Goal: Task Accomplishment & Management: Manage account settings

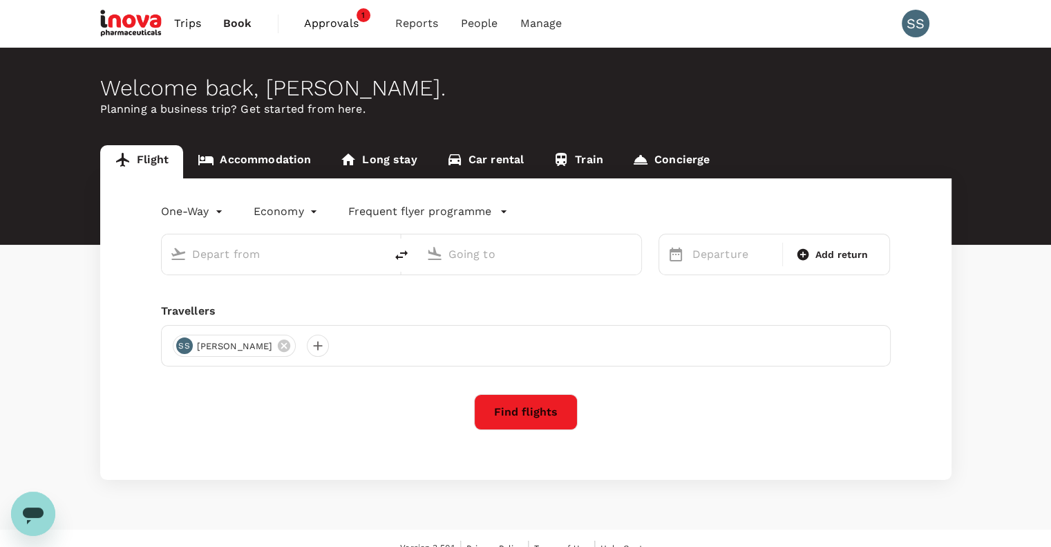
click at [321, 23] on span "Approvals" at bounding box center [338, 23] width 69 height 17
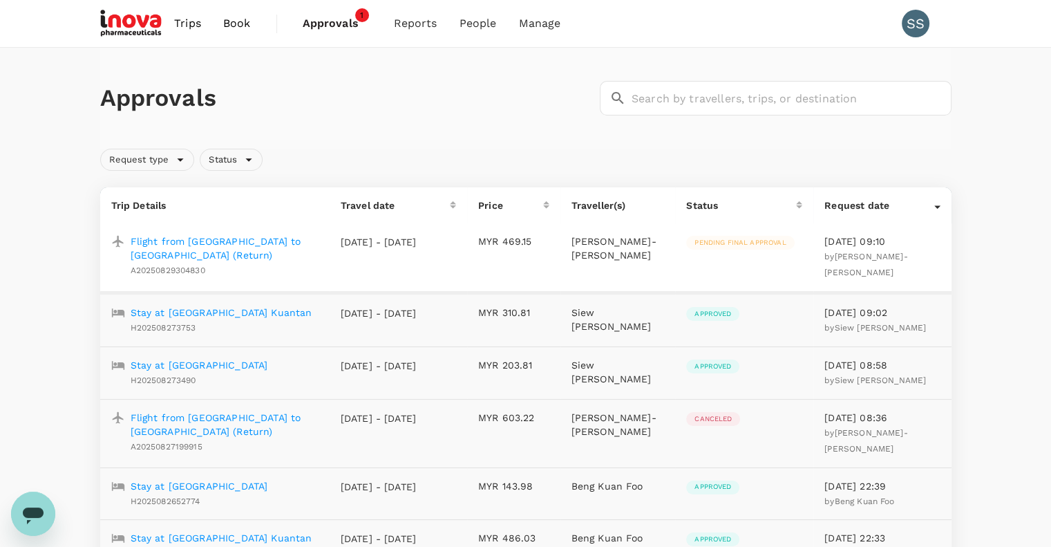
click at [281, 236] on p "Flight from [GEOGRAPHIC_DATA] to [GEOGRAPHIC_DATA] (Return)" at bounding box center [225, 248] width 188 height 28
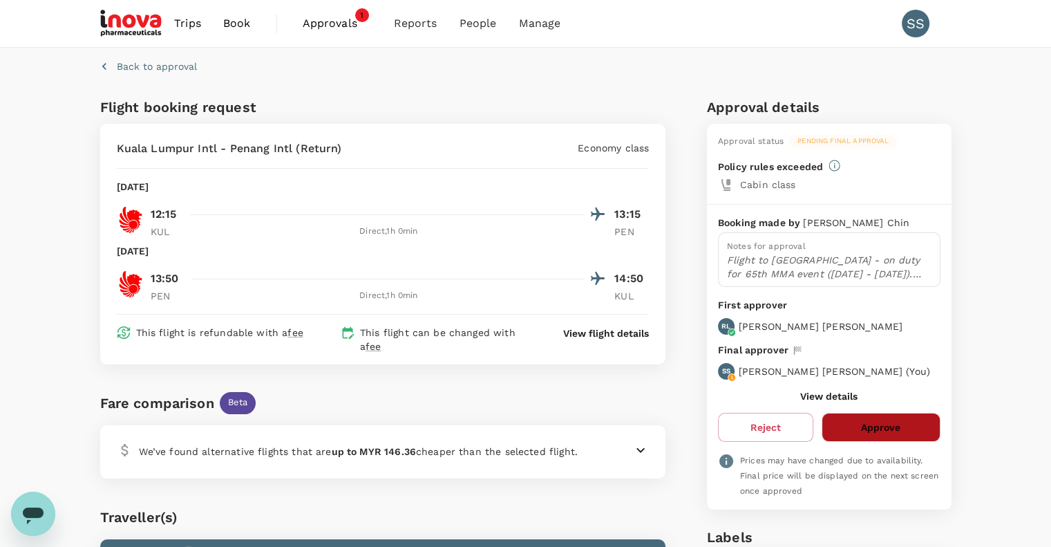
click at [880, 420] on button "Approve" at bounding box center [881, 427] width 118 height 29
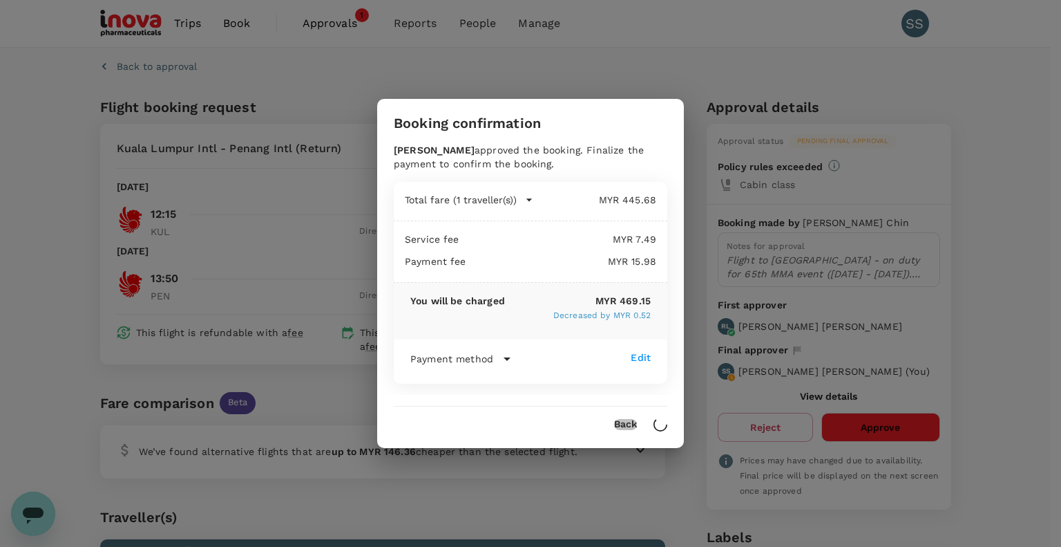
click at [623, 420] on button "Back" at bounding box center [625, 424] width 23 height 11
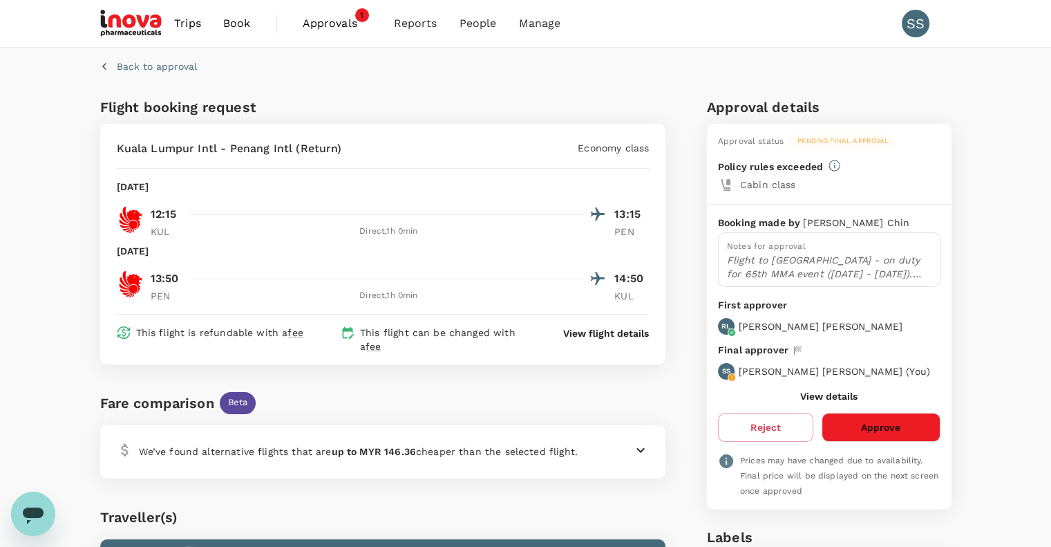
click at [326, 21] on span "Approvals" at bounding box center [337, 23] width 69 height 17
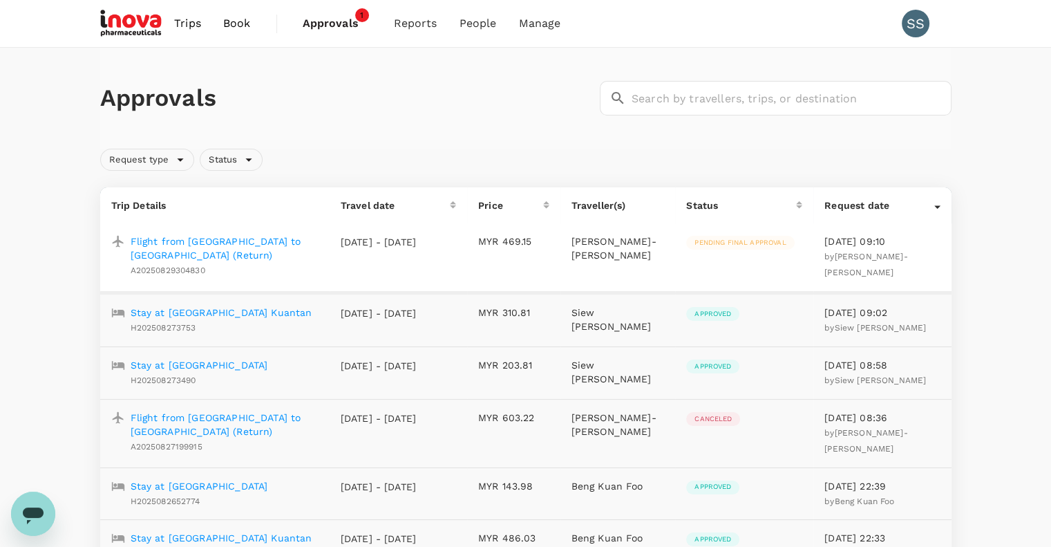
click at [272, 428] on p "Flight from [GEOGRAPHIC_DATA] to [GEOGRAPHIC_DATA] (Return)" at bounding box center [225, 424] width 188 height 28
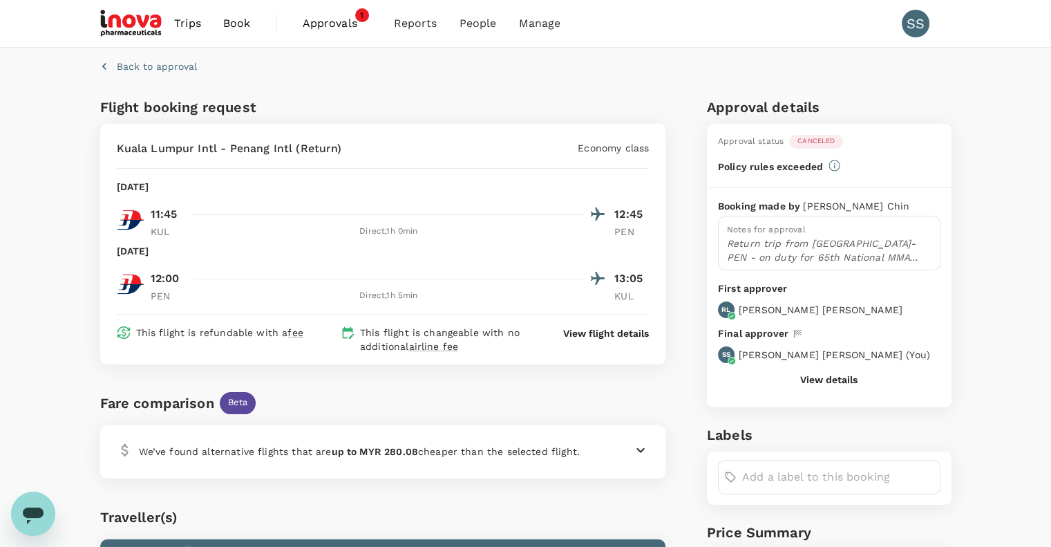
click at [322, 23] on span "Approvals" at bounding box center [337, 23] width 69 height 17
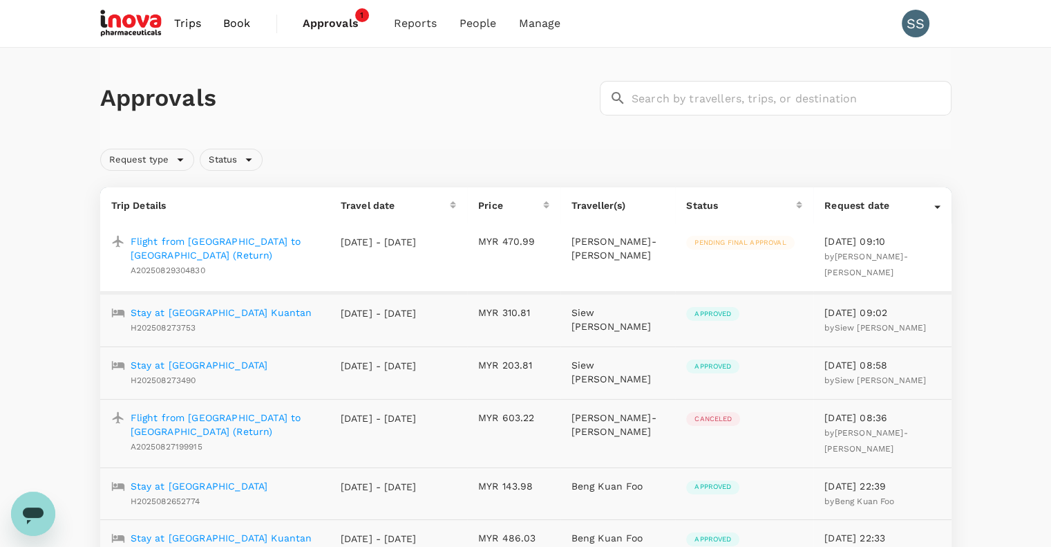
click at [279, 242] on p "Flight from [GEOGRAPHIC_DATA] to [GEOGRAPHIC_DATA] (Return)" at bounding box center [225, 248] width 188 height 28
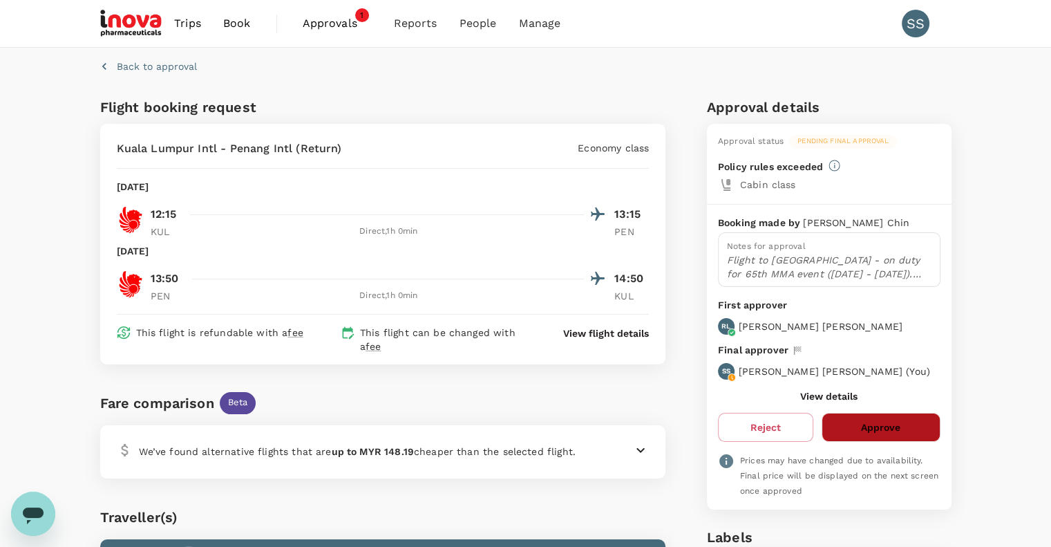
click at [861, 430] on button "Approve" at bounding box center [881, 427] width 118 height 29
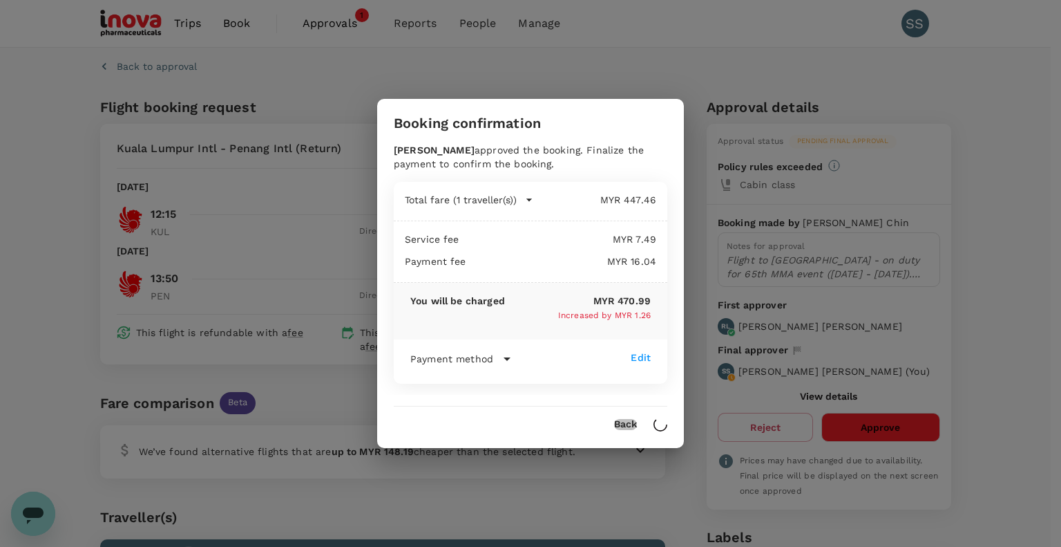
click at [624, 424] on button "Back" at bounding box center [625, 424] width 23 height 11
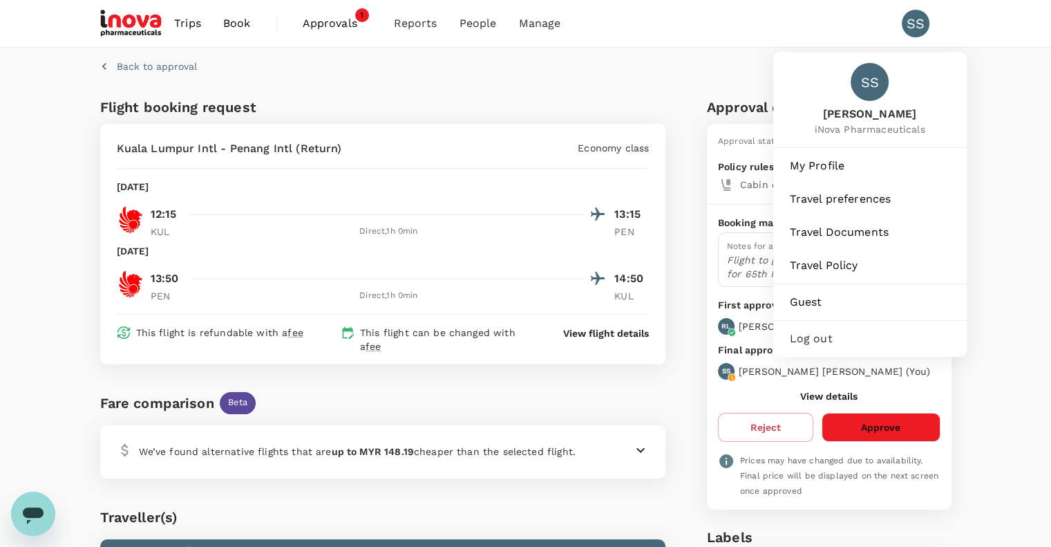
click at [912, 27] on div "SS" at bounding box center [916, 24] width 28 height 28
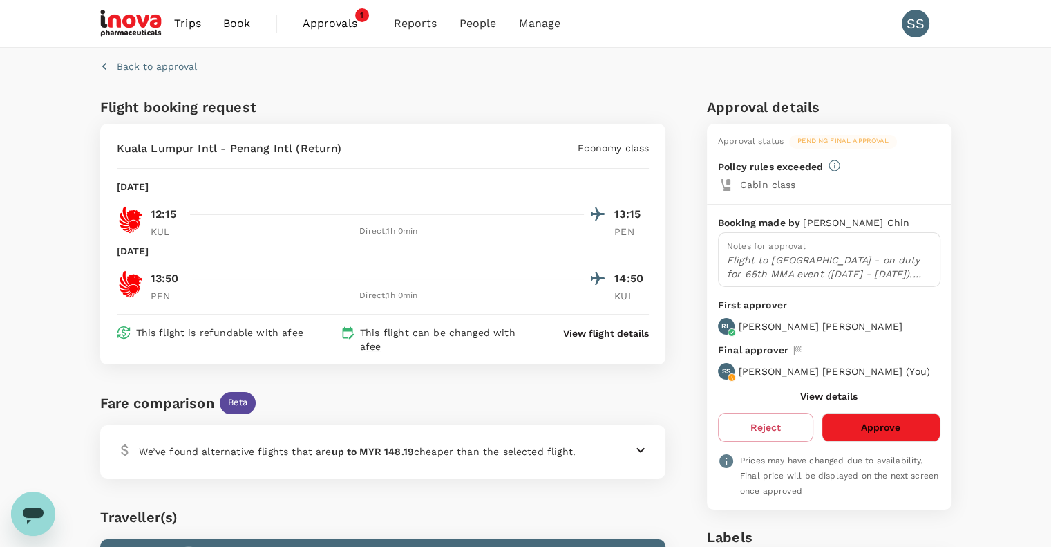
click at [912, 27] on div "SS" at bounding box center [916, 24] width 28 height 28
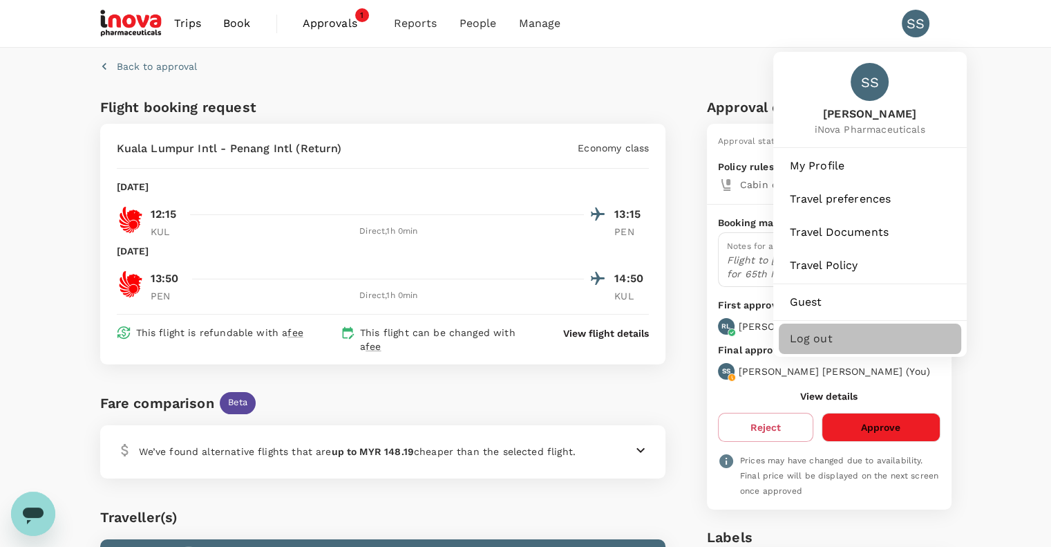
click at [816, 337] on span "Log out" at bounding box center [870, 338] width 160 height 17
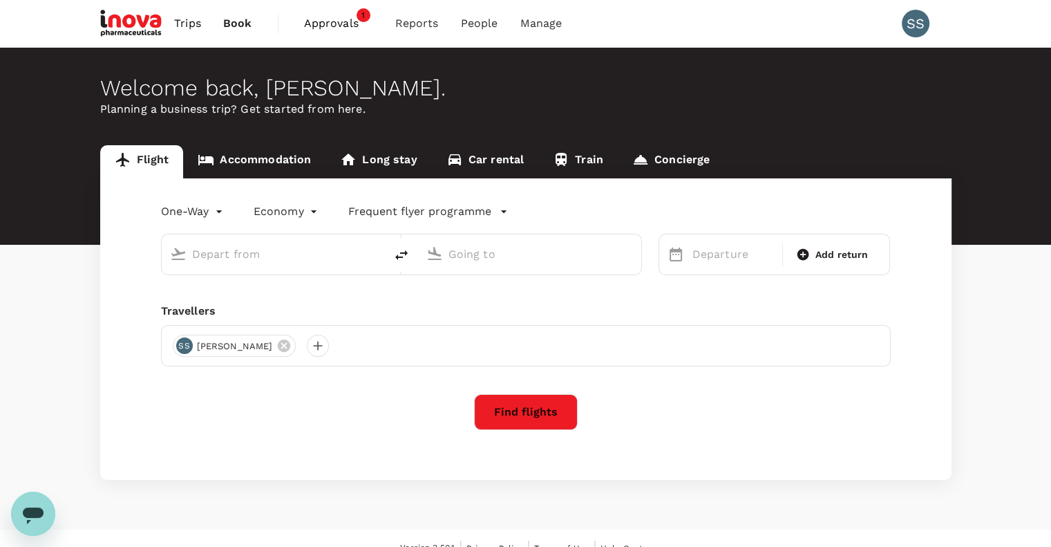
click at [322, 23] on span "Approvals" at bounding box center [338, 23] width 69 height 17
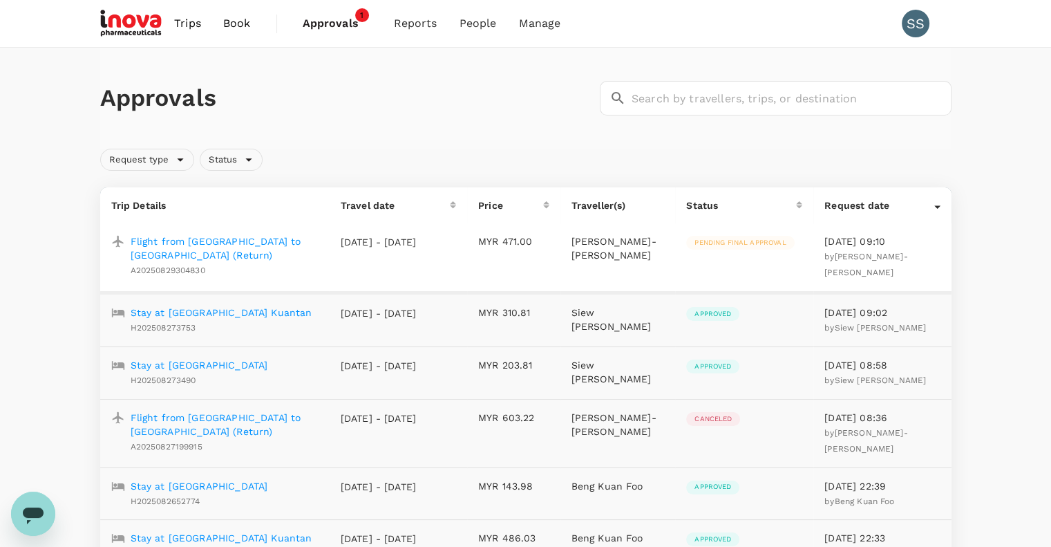
click at [285, 241] on p "Flight from [GEOGRAPHIC_DATA] to [GEOGRAPHIC_DATA] (Return)" at bounding box center [225, 248] width 188 height 28
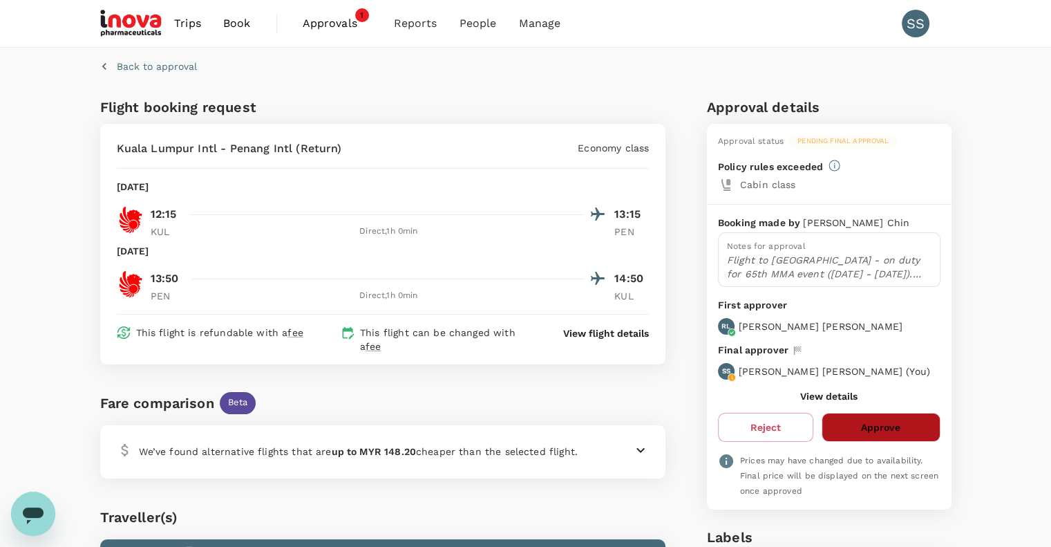
click at [904, 425] on button "Approve" at bounding box center [881, 427] width 118 height 29
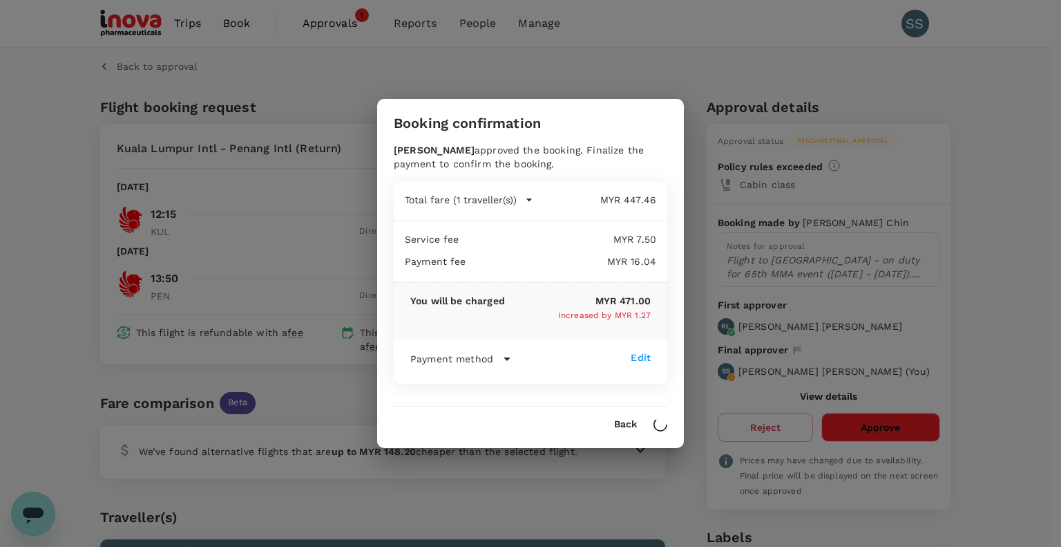
click at [985, 207] on div "Booking confirmation Ryan Lee approved the booking. Finalize the payment to con…" at bounding box center [530, 273] width 1061 height 547
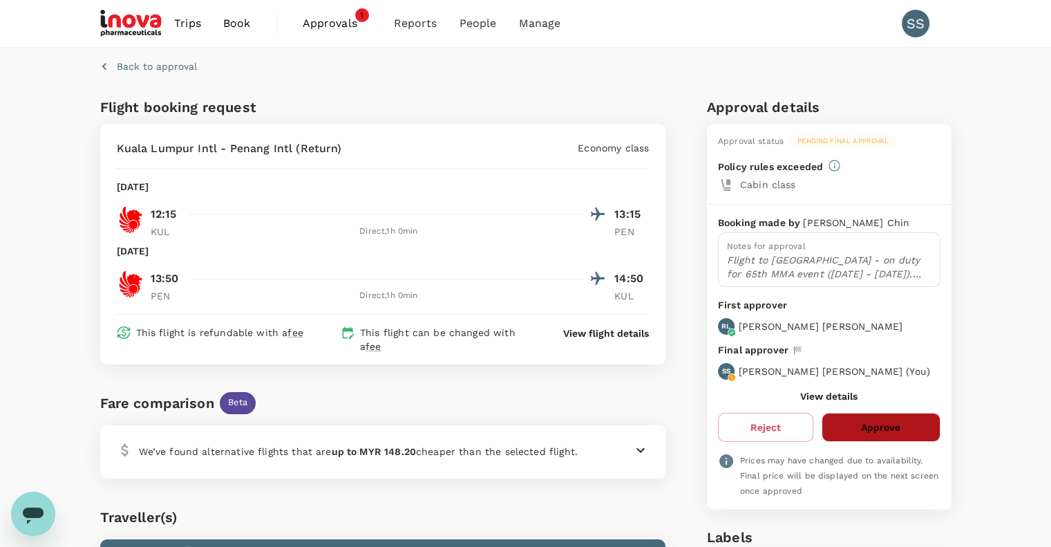
click at [840, 435] on button "Approve" at bounding box center [881, 427] width 118 height 29
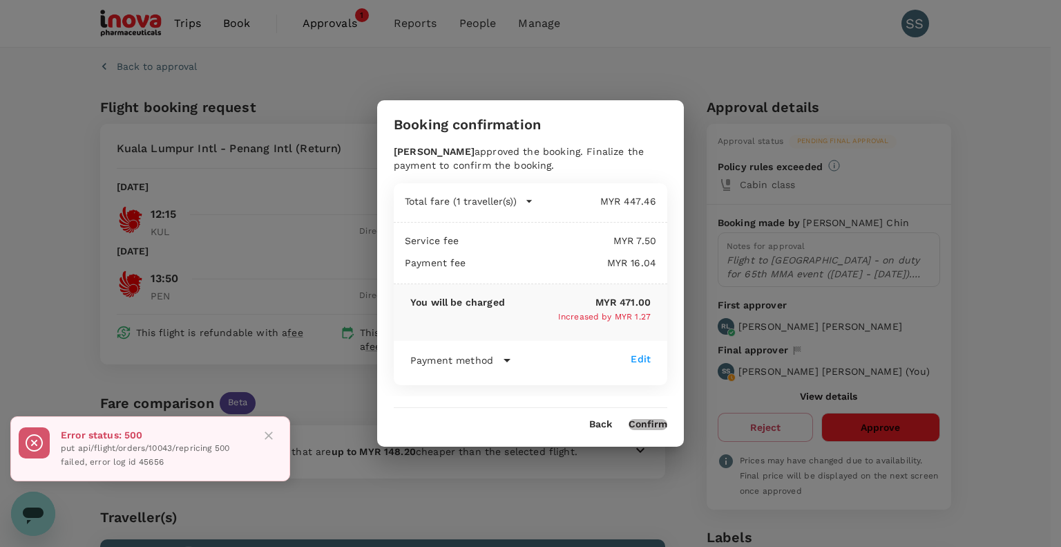
click at [643, 422] on button "Confirm" at bounding box center [648, 424] width 39 height 11
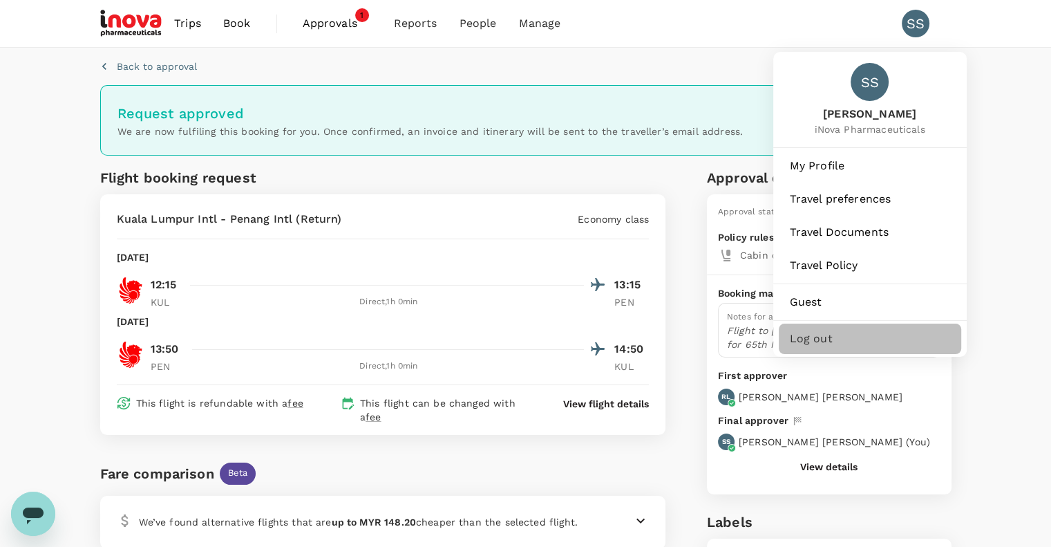
click at [818, 341] on span "Log out" at bounding box center [870, 338] width 160 height 17
